Goal: Navigation & Orientation: Find specific page/section

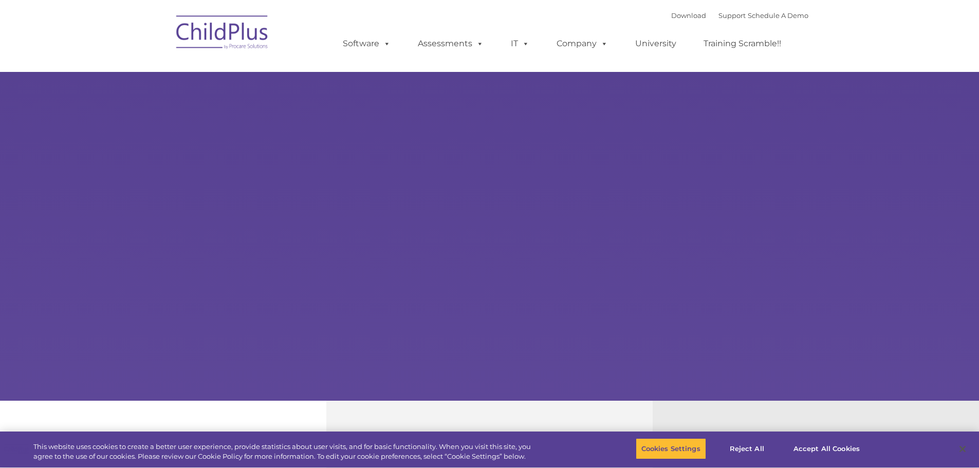
select select "MEDIUM"
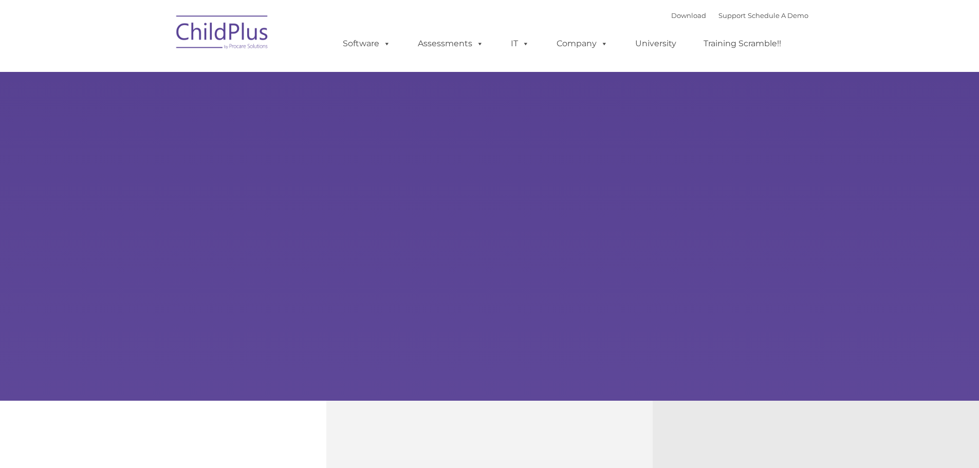
type input ""
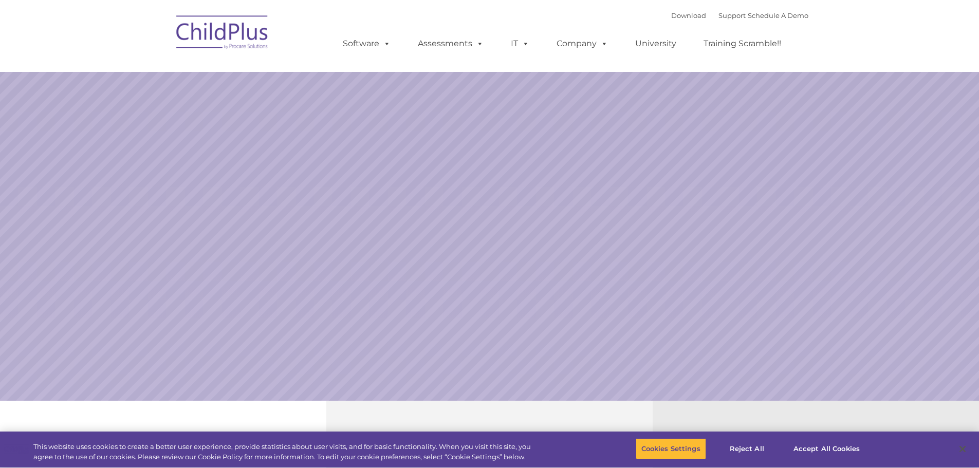
select select "MEDIUM"
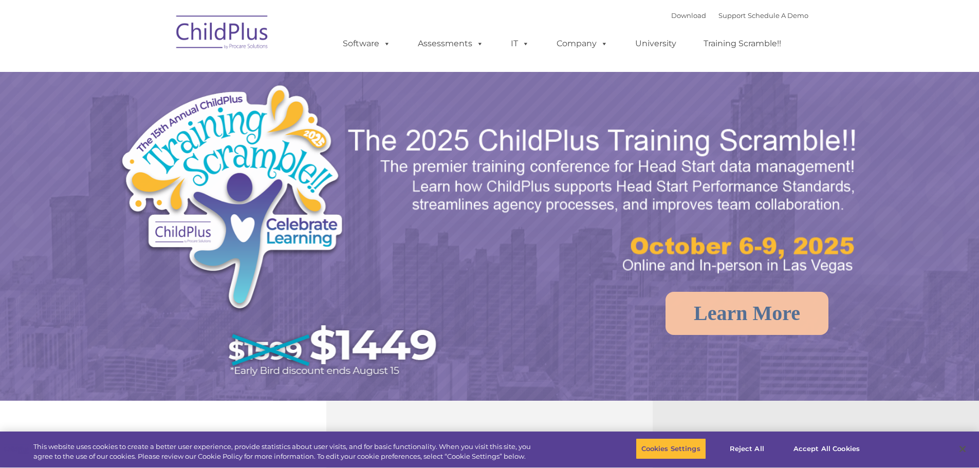
select select "MEDIUM"
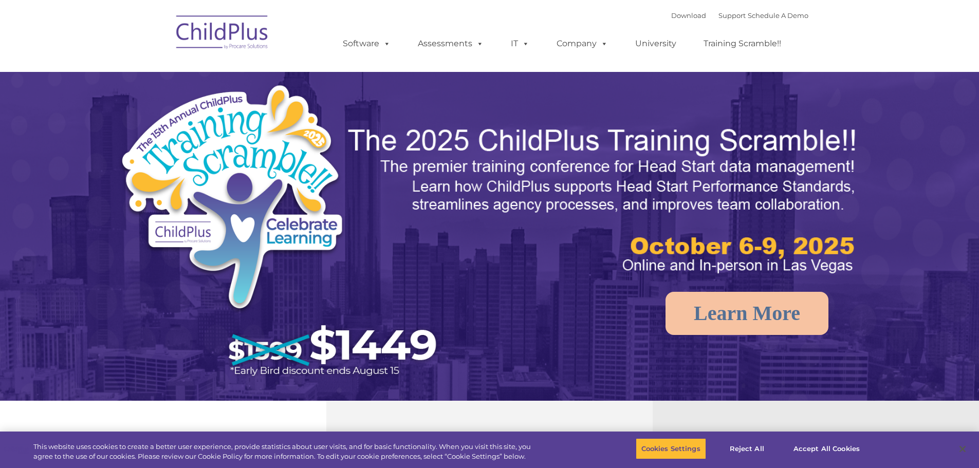
click at [221, 34] on img at bounding box center [222, 33] width 103 height 51
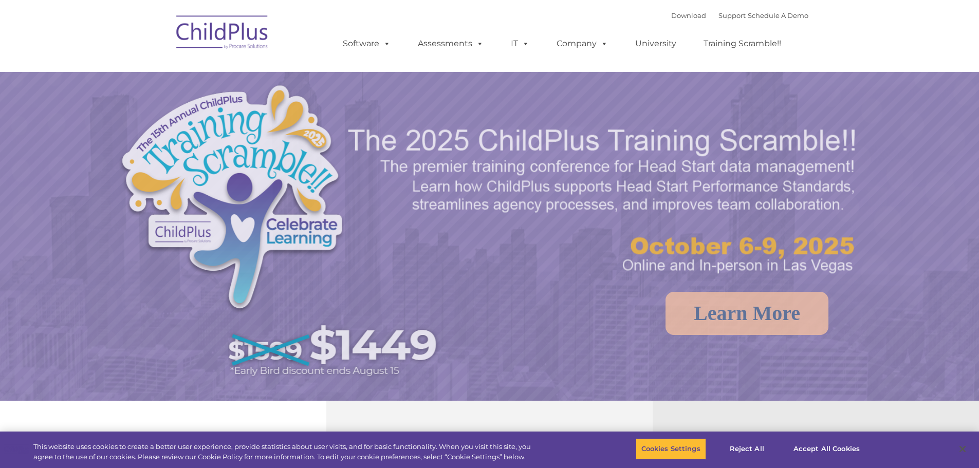
select select "MEDIUM"
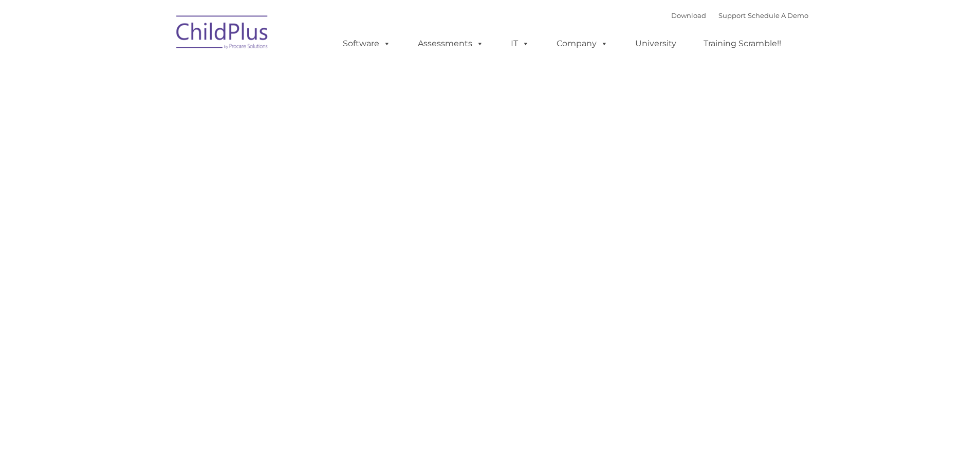
type input ""
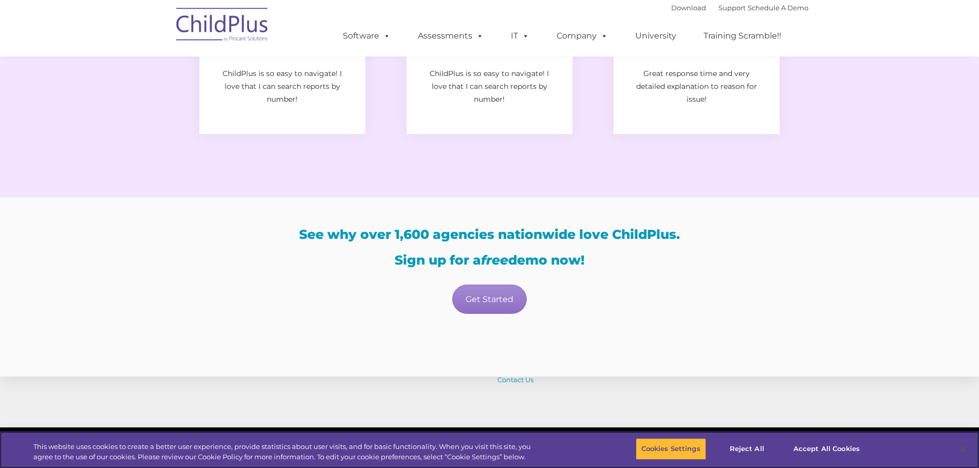
scroll to position [1777, 0]
